Goal: Navigation & Orientation: Understand site structure

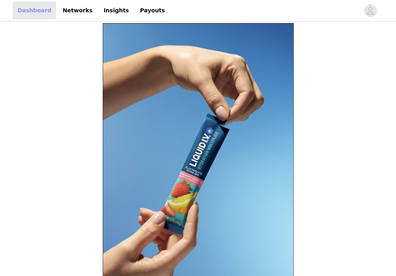
click at [33, 13] on link "Dashboard" at bounding box center [34, 11] width 43 height 18
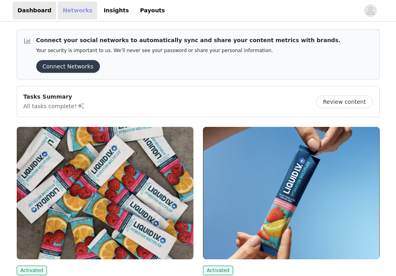
click at [70, 12] on link "Networks" at bounding box center [77, 11] width 39 height 18
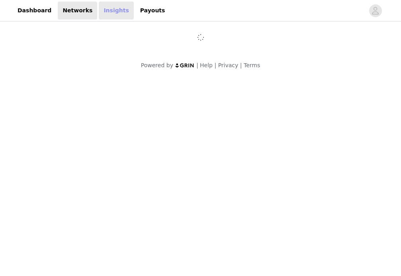
click at [102, 11] on link "Insights" at bounding box center [116, 11] width 35 height 18
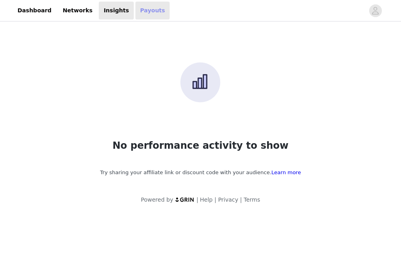
click at [137, 11] on link "Payouts" at bounding box center [152, 11] width 35 height 18
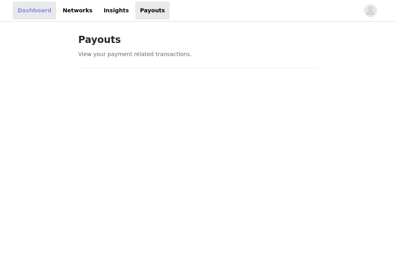
click at [26, 13] on link "Dashboard" at bounding box center [34, 11] width 43 height 18
